Goal: Ask a question

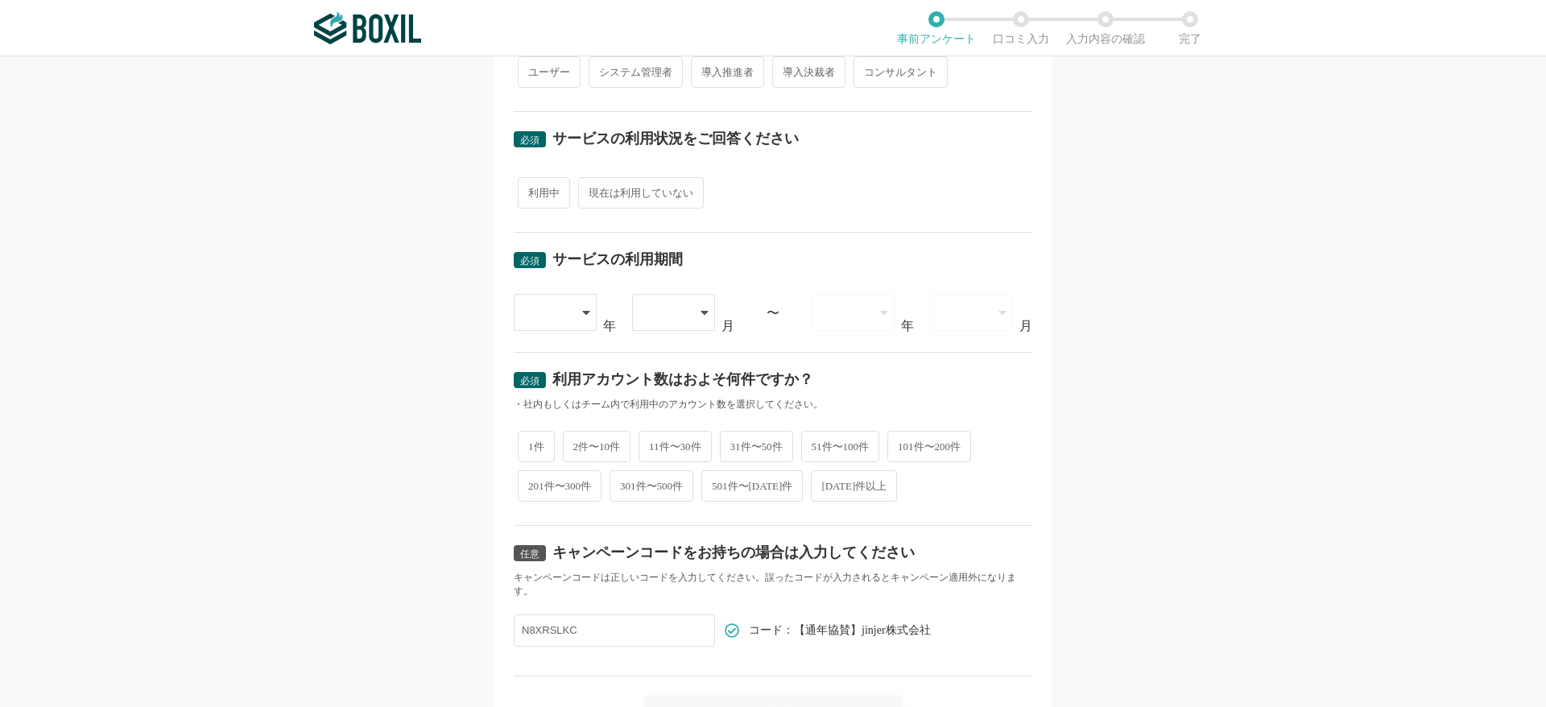
scroll to position [576, 0]
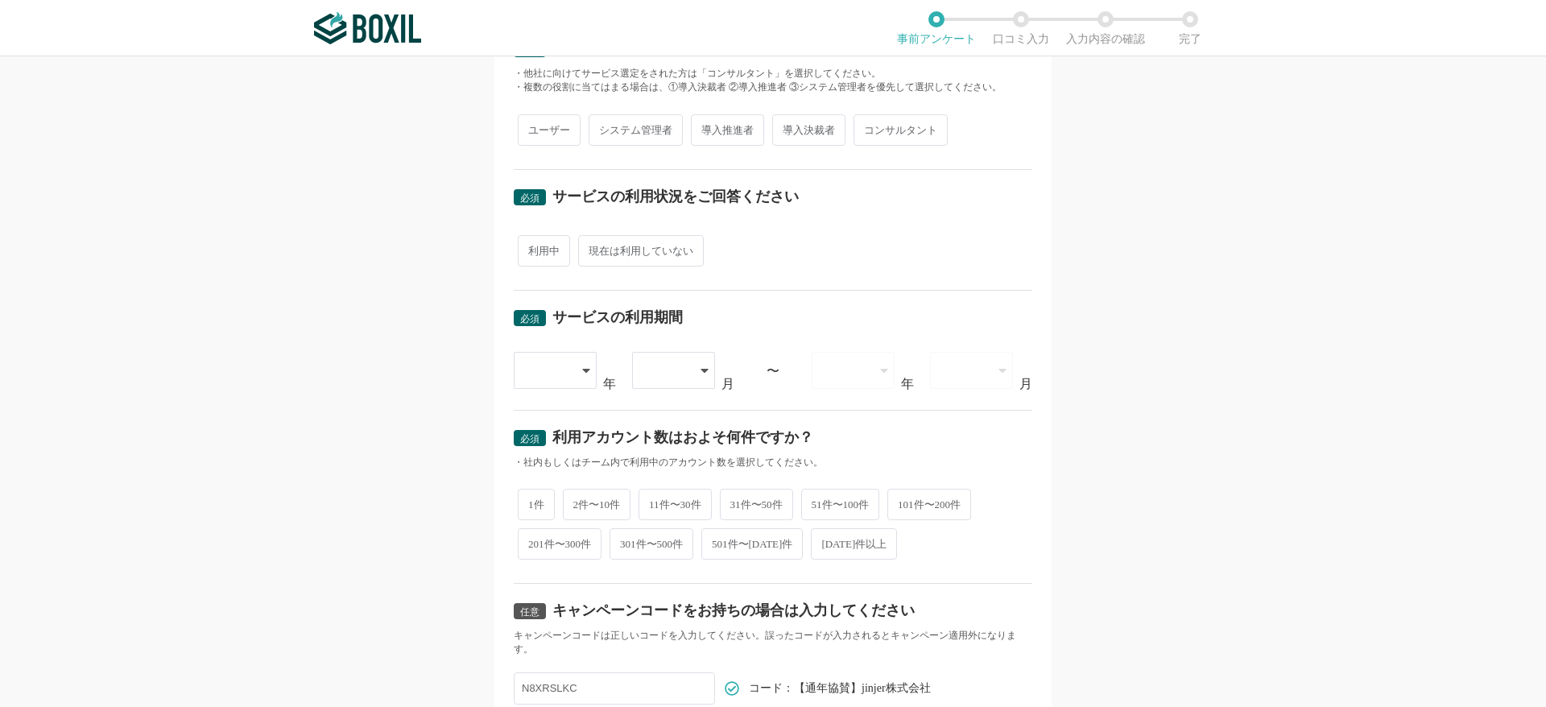
scroll to position [576, 0]
